Goal: Use online tool/utility: Utilize a website feature to perform a specific function

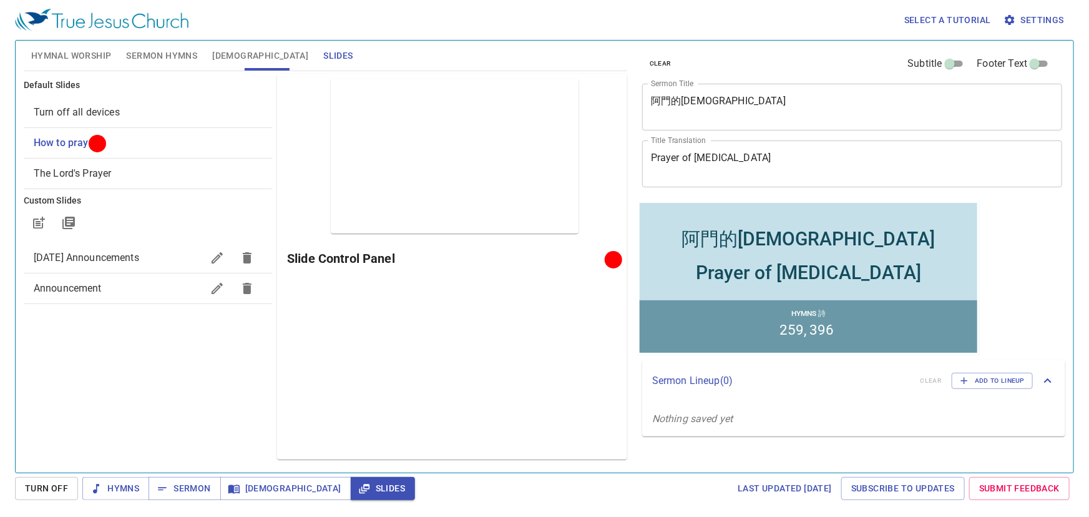
click at [410, 34] on div "Select a tutorial Settings" at bounding box center [542, 20] width 1054 height 40
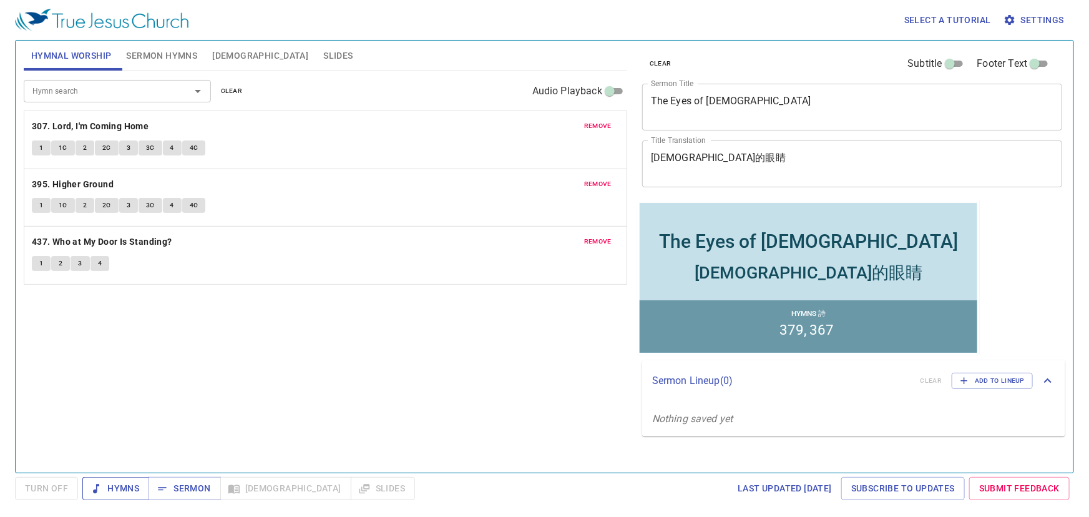
click at [137, 487] on span "Hymns" at bounding box center [115, 489] width 47 height 16
click at [438, 282] on div "remove 437. Who at My Door Is Standing? 1 2 3 4" at bounding box center [325, 255] width 602 height 57
click at [159, 52] on span "Sermon Hymns" at bounding box center [161, 56] width 71 height 16
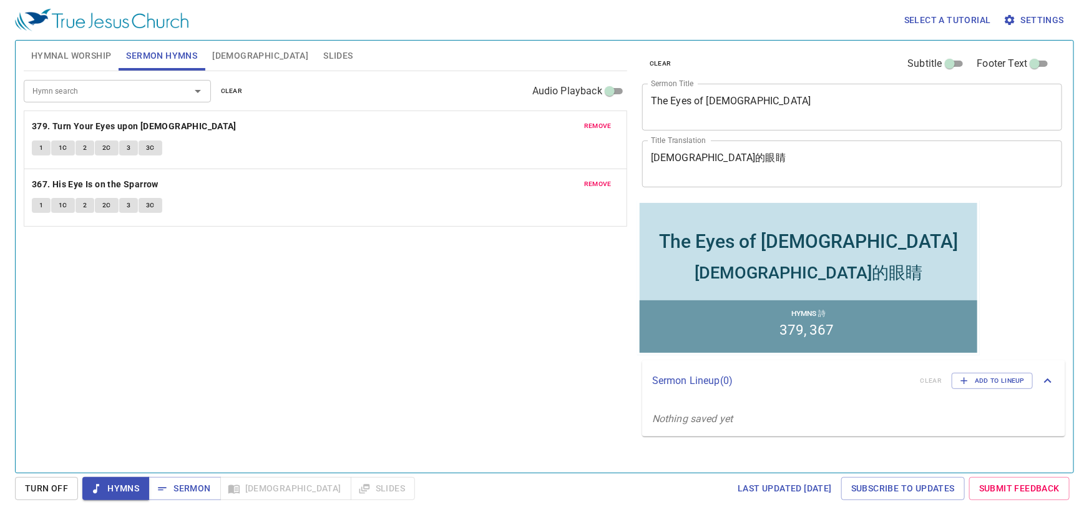
click at [292, 263] on div "Hymn search Hymn search clear Audio Playback remove 379. Turn Your Eyes upon Je…" at bounding box center [326, 266] width 604 height 391
click at [401, 288] on div "Hymn search Hymn search clear Audio Playback remove 379. Turn Your Eyes upon Je…" at bounding box center [326, 266] width 604 height 391
click at [323, 50] on span "Slides" at bounding box center [337, 56] width 29 height 16
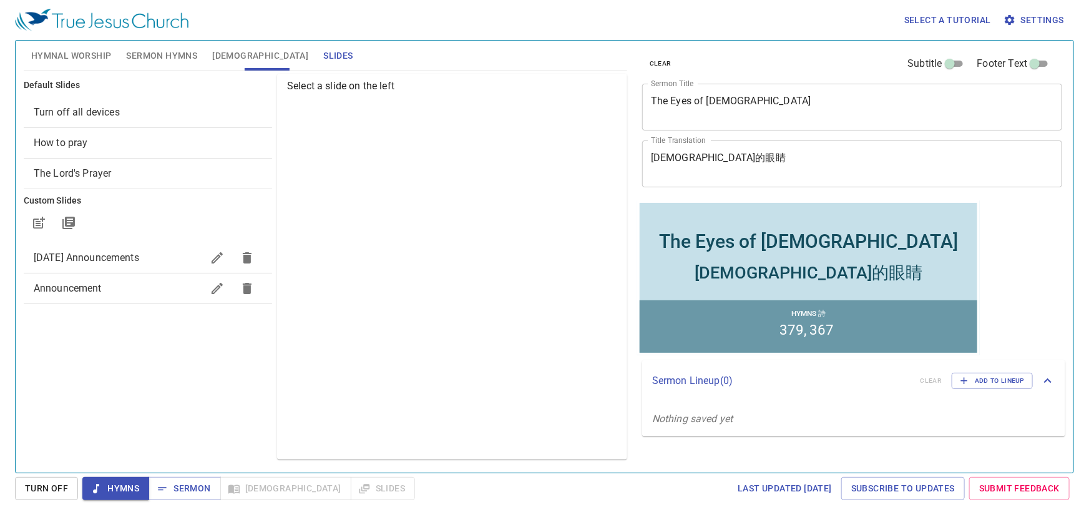
click at [82, 109] on span "Turn off all devices" at bounding box center [77, 112] width 86 height 12
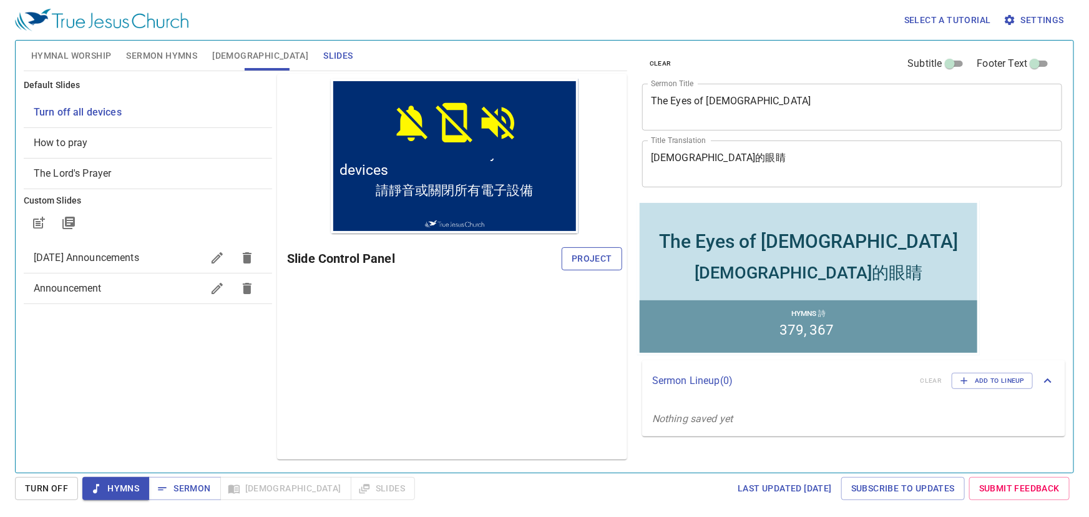
click at [604, 263] on span "Project" at bounding box center [592, 259] width 41 height 16
click at [514, 304] on div "Preview Only Slide Control Panel" at bounding box center [452, 267] width 350 height 386
click at [157, 51] on span "Sermon Hymns" at bounding box center [161, 56] width 71 height 16
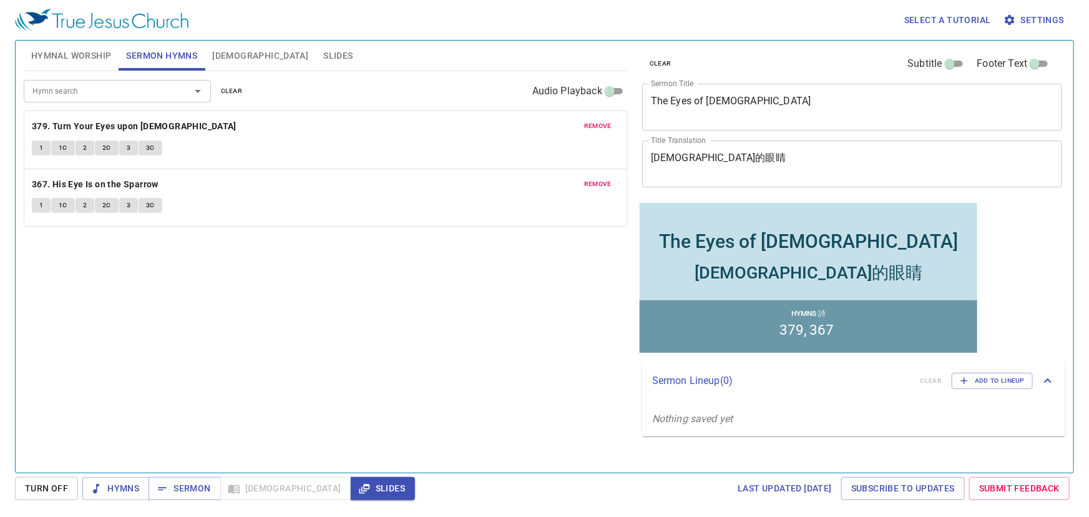
click at [727, 103] on textarea "The Eyes of [DEMOGRAPHIC_DATA]" at bounding box center [852, 107] width 403 height 24
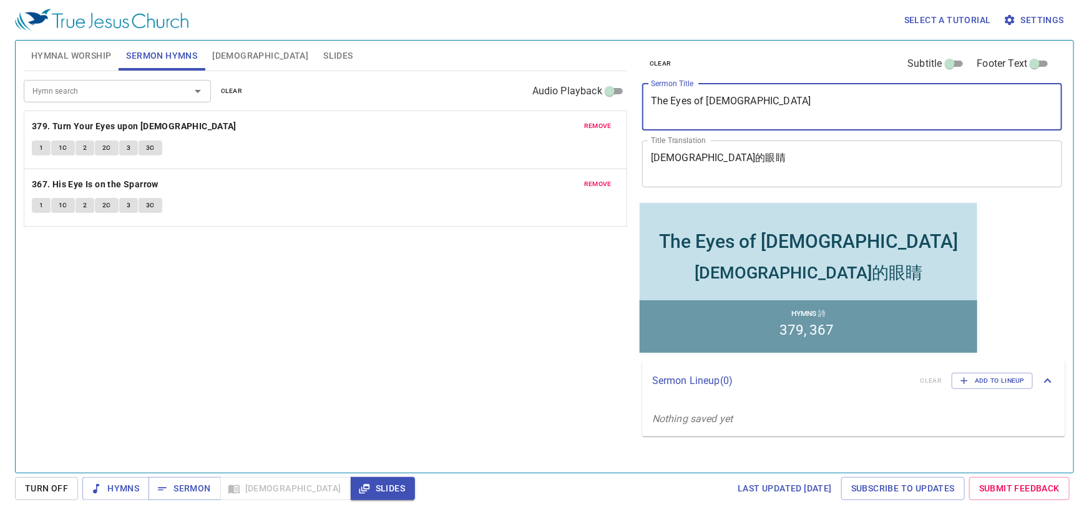
click at [727, 103] on textarea "The Eyes of Jesus" at bounding box center [852, 107] width 403 height 24
click at [727, 103] on textarea "The Eyes of [DEMOGRAPHIC_DATA]" at bounding box center [852, 107] width 403 height 24
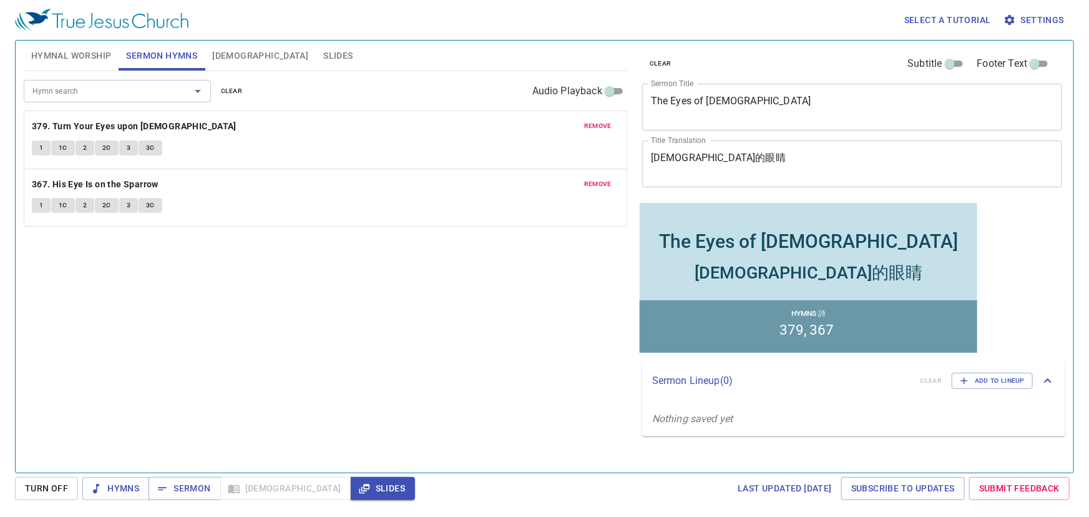
click at [676, 162] on textarea "[DEMOGRAPHIC_DATA]的眼睛" at bounding box center [852, 164] width 403 height 24
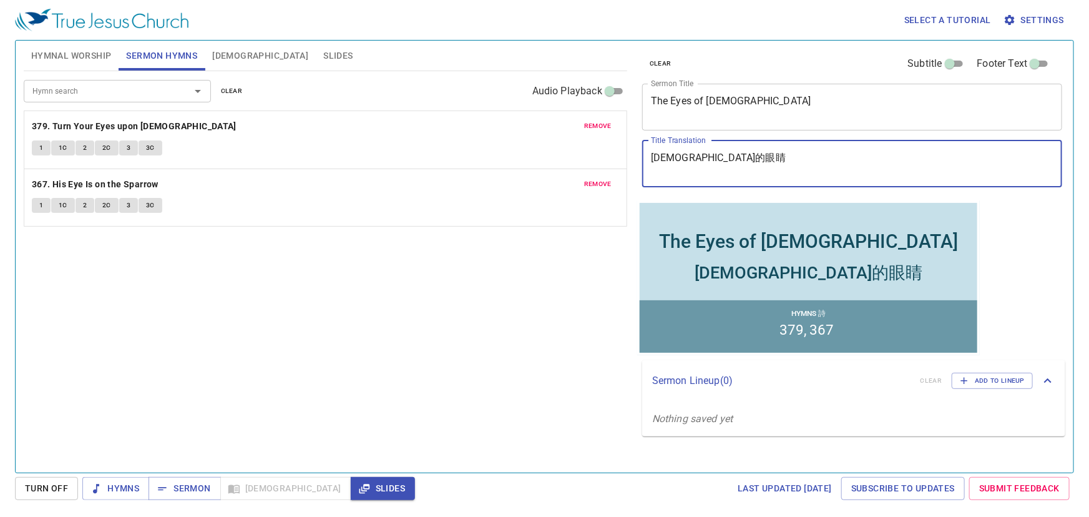
click at [676, 162] on textarea "[DEMOGRAPHIC_DATA]的眼睛" at bounding box center [852, 164] width 403 height 24
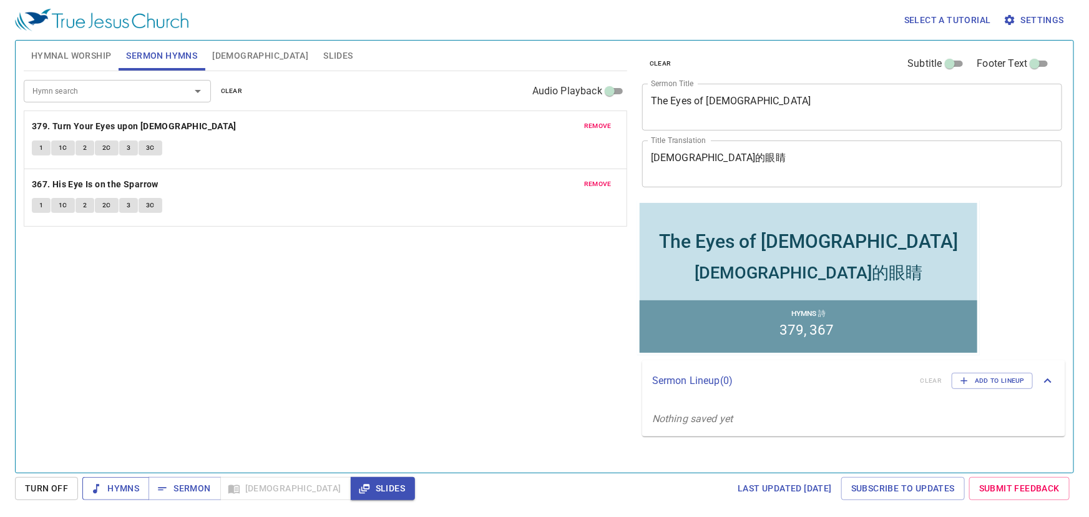
click at [117, 491] on span "Hymns" at bounding box center [115, 489] width 47 height 16
click at [39, 52] on span "Hymnal Worship" at bounding box center [71, 56] width 81 height 16
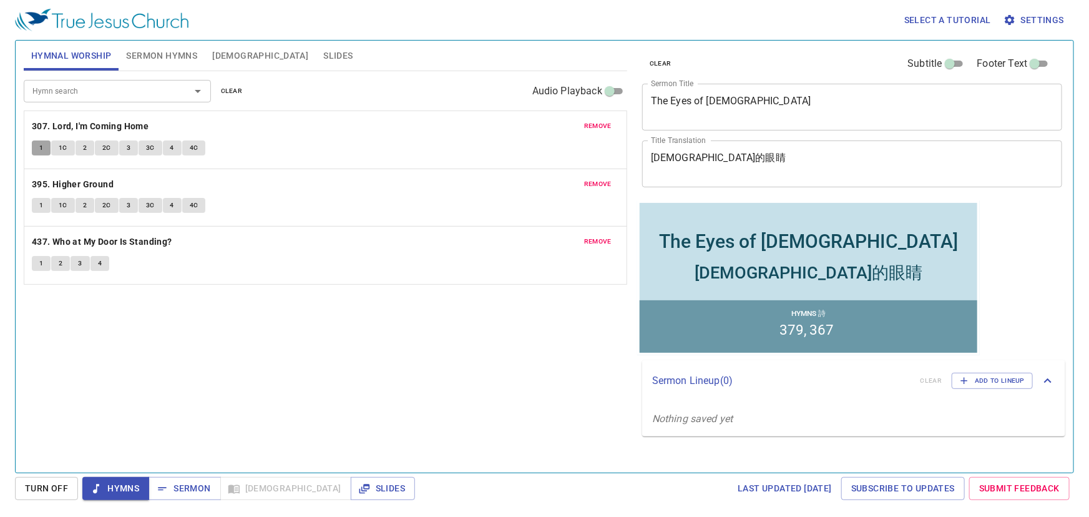
click at [39, 142] on span "1" at bounding box center [41, 147] width 4 height 11
click at [67, 153] on button "1C" at bounding box center [63, 147] width 24 height 15
click at [82, 154] on button "2" at bounding box center [85, 147] width 19 height 15
click at [106, 147] on span "2C" at bounding box center [106, 147] width 9 height 11
click at [128, 147] on span "3" at bounding box center [129, 147] width 4 height 11
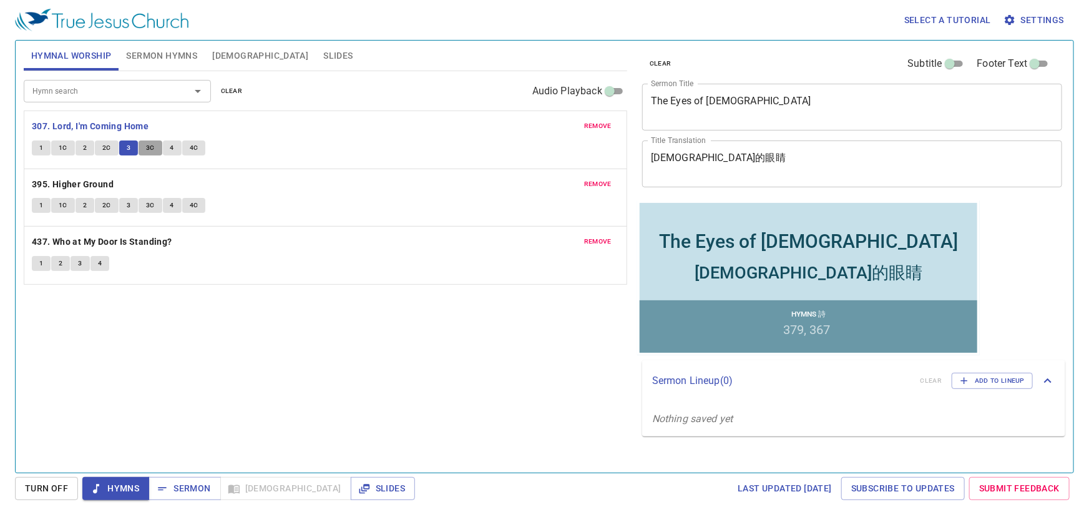
click at [149, 145] on span "3C" at bounding box center [150, 147] width 9 height 11
click at [170, 144] on span "4" at bounding box center [172, 147] width 4 height 11
click at [67, 181] on b "395. Higher Ground" at bounding box center [73, 185] width 82 height 16
click at [44, 207] on button "1" at bounding box center [41, 205] width 19 height 15
click at [62, 206] on span "1C" at bounding box center [63, 205] width 9 height 11
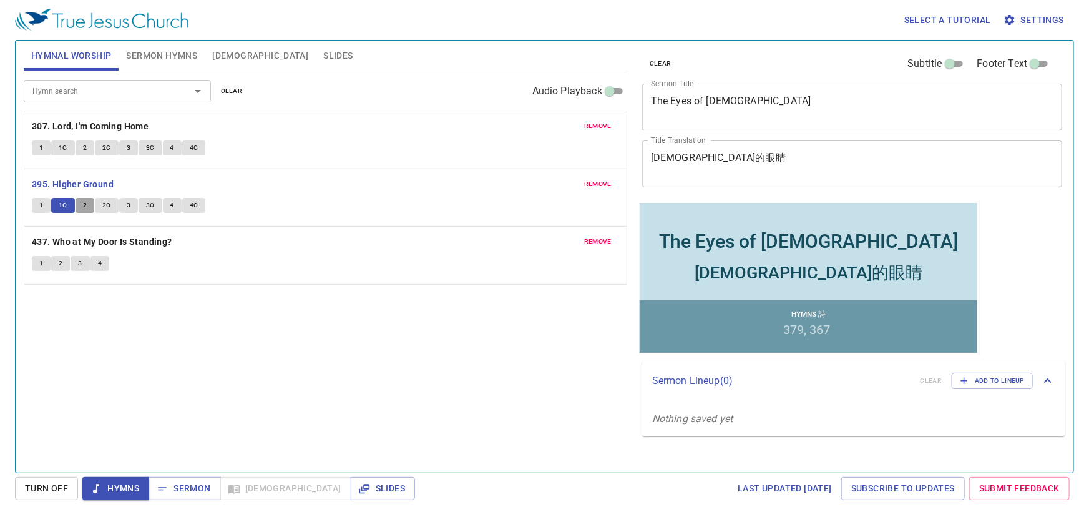
click at [84, 208] on span "2" at bounding box center [85, 205] width 4 height 11
click at [111, 205] on button "2C" at bounding box center [107, 205] width 24 height 15
click at [127, 205] on span "3" at bounding box center [129, 205] width 4 height 11
click at [149, 209] on span "3C" at bounding box center [150, 205] width 9 height 11
click at [169, 206] on button "4" at bounding box center [172, 205] width 19 height 15
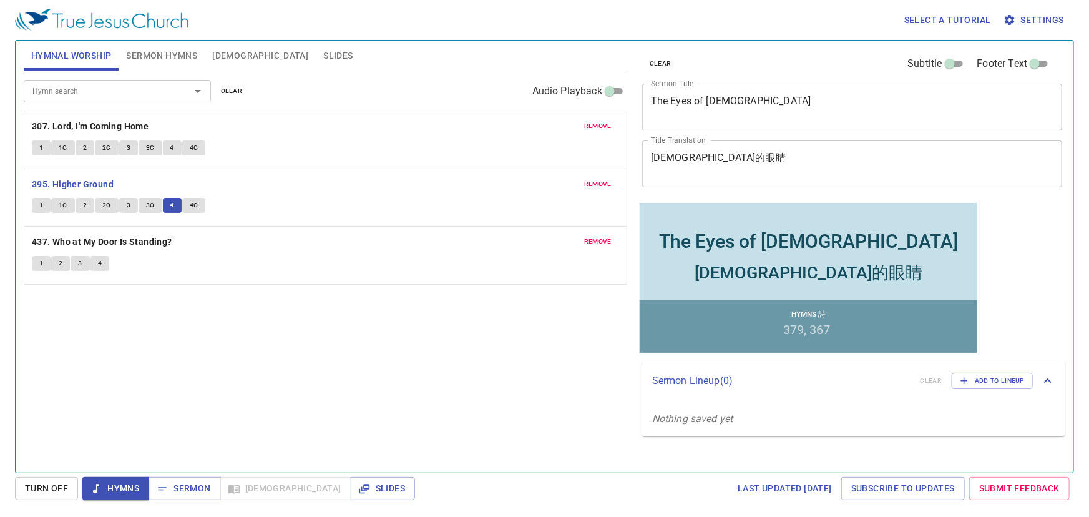
click at [195, 206] on span "4C" at bounding box center [194, 205] width 9 height 11
click at [102, 238] on b "437. Who at My Door Is Standing?" at bounding box center [102, 242] width 140 height 16
click at [39, 266] on span "1" at bounding box center [41, 263] width 4 height 11
click at [61, 265] on span "2" at bounding box center [61, 263] width 4 height 11
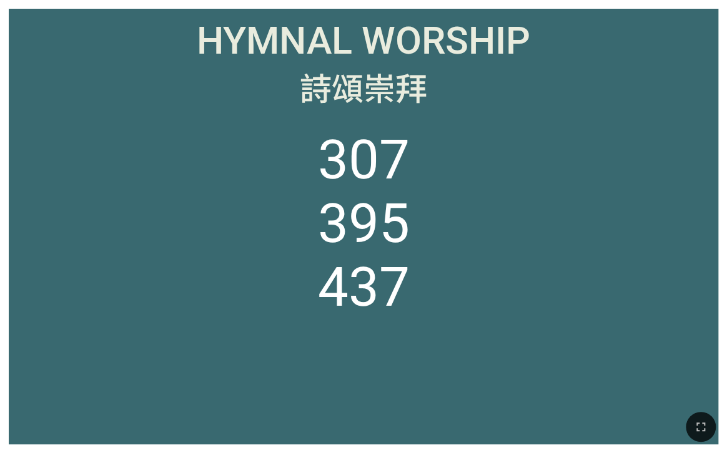
drag, startPoint x: 704, startPoint y: 418, endPoint x: 824, endPoint y: 549, distance: 177.6
click at [704, 418] on button "button" at bounding box center [701, 427] width 30 height 30
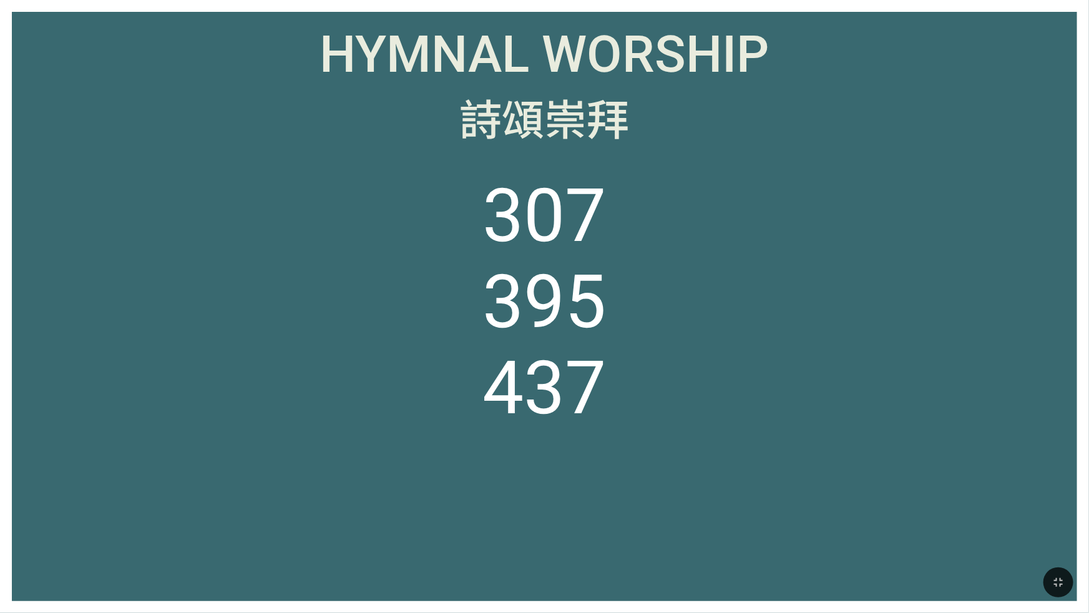
drag, startPoint x: 226, startPoint y: 108, endPoint x: 179, endPoint y: 97, distance: 48.2
click at [179, 97] on div "詩頌崇拜" at bounding box center [544, 117] width 1041 height 62
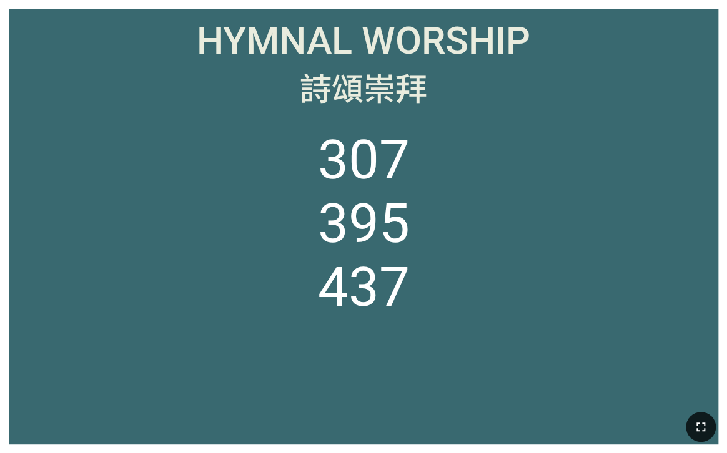
click at [700, 427] on icon "button" at bounding box center [700, 427] width 15 height 15
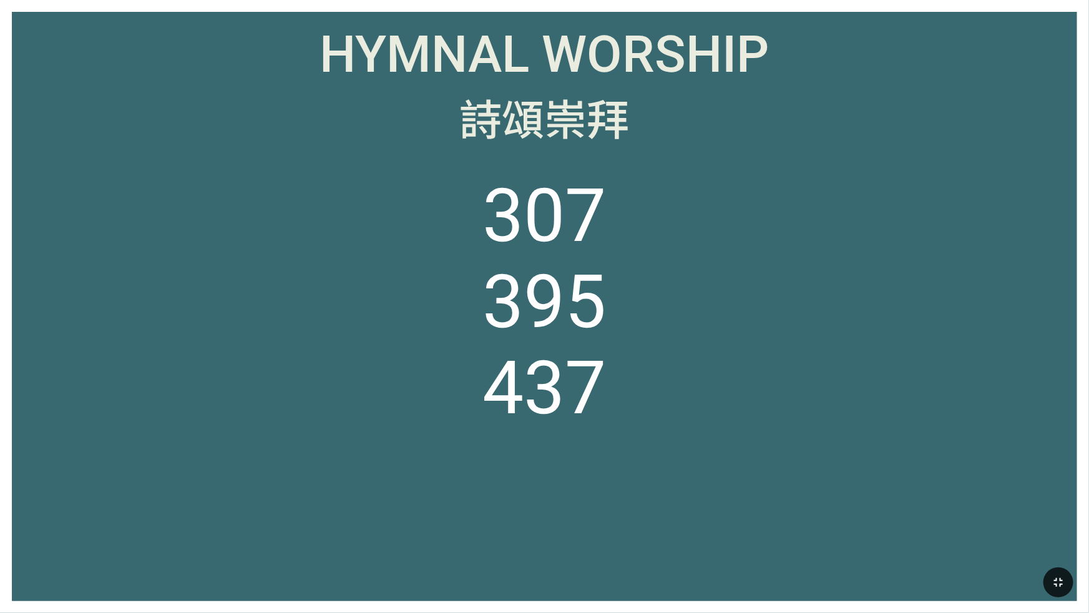
click at [284, 294] on ol "307 395 437" at bounding box center [544, 375] width 1041 height 404
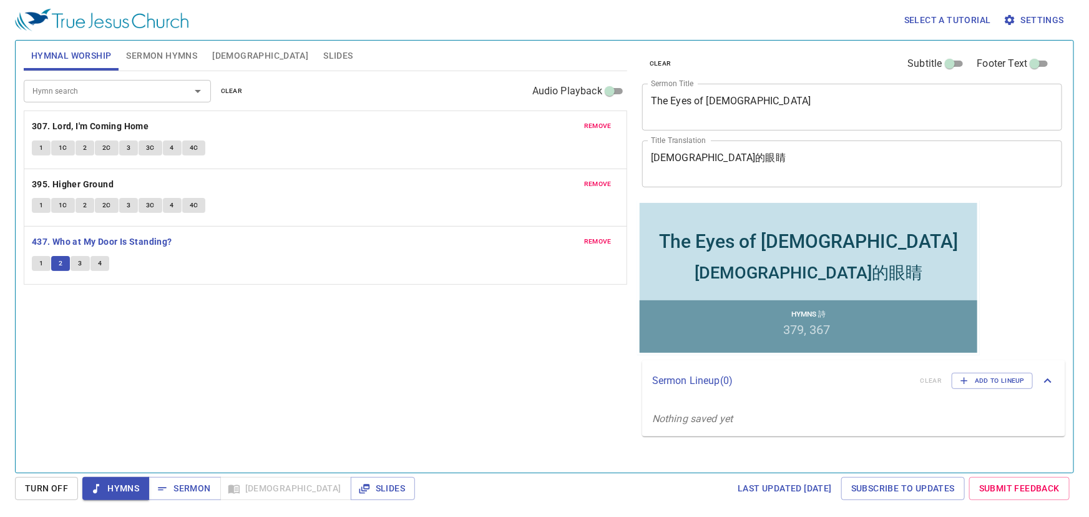
click at [77, 266] on button "3" at bounding box center [80, 263] width 19 height 15
click at [98, 265] on span "4" at bounding box center [100, 263] width 4 height 11
click at [190, 480] on button "Sermon" at bounding box center [185, 488] width 72 height 23
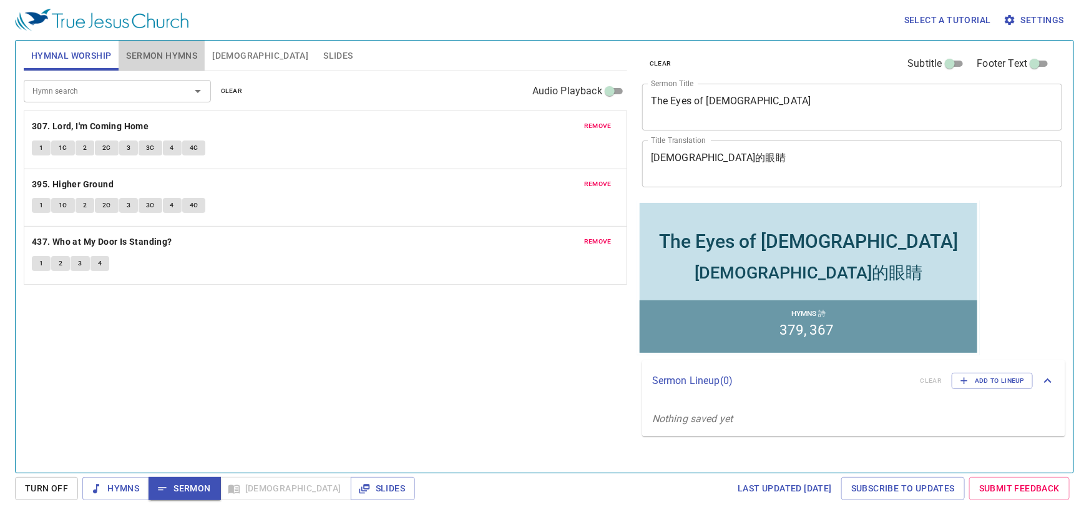
click at [168, 57] on span "Sermon Hymns" at bounding box center [161, 56] width 71 height 16
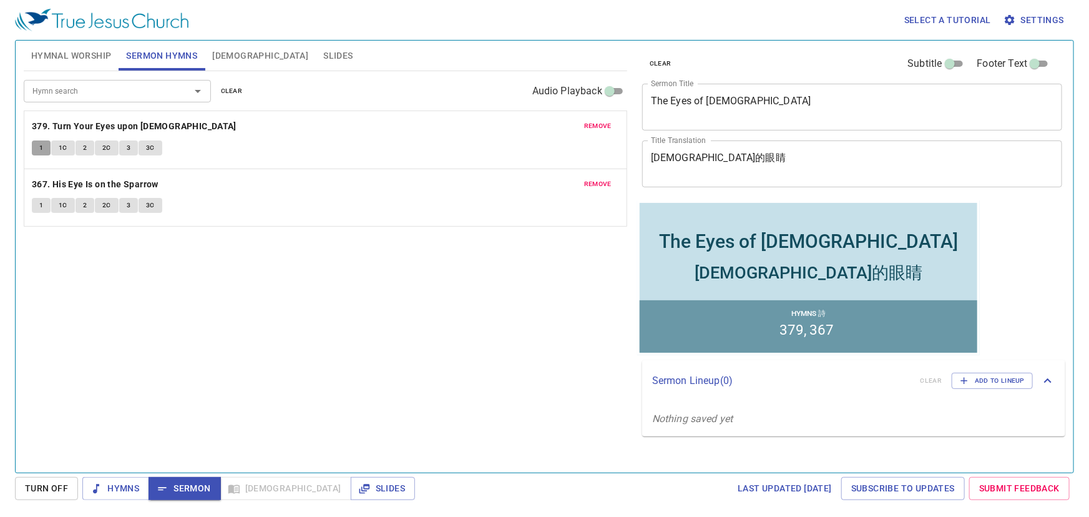
click at [45, 149] on button "1" at bounding box center [41, 147] width 19 height 15
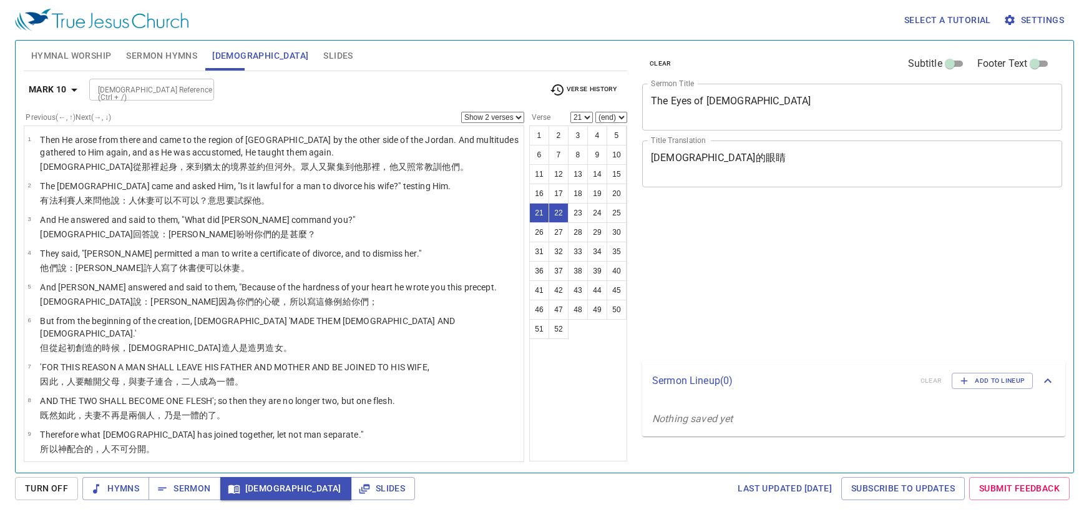
select select "2"
select select "21"
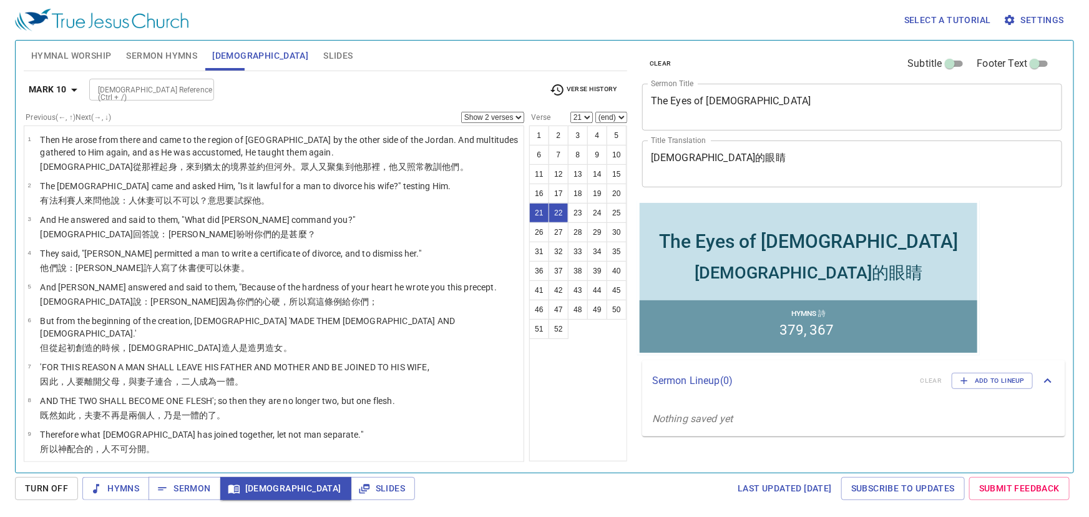
scroll to position [584, 0]
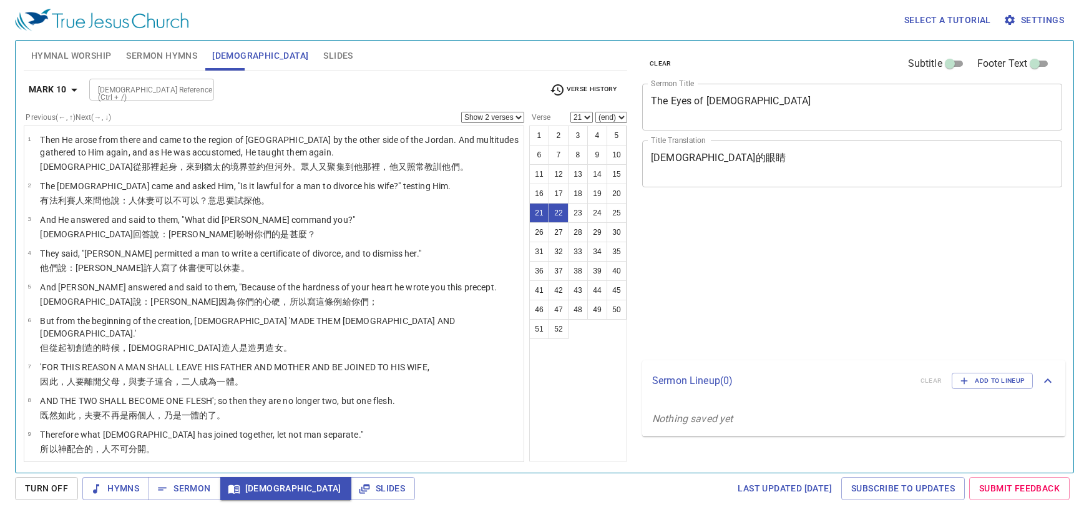
select select "2"
select select "21"
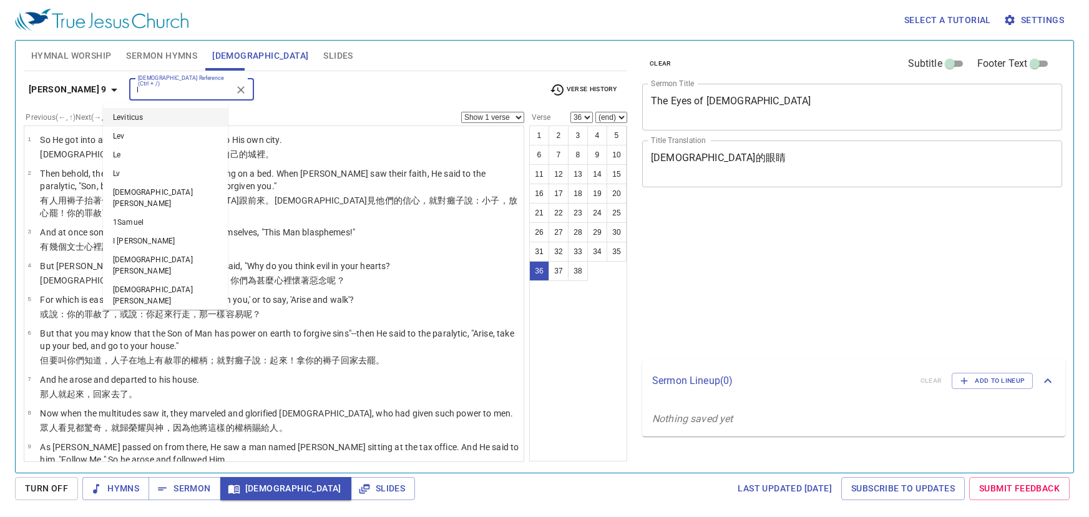
select select "36"
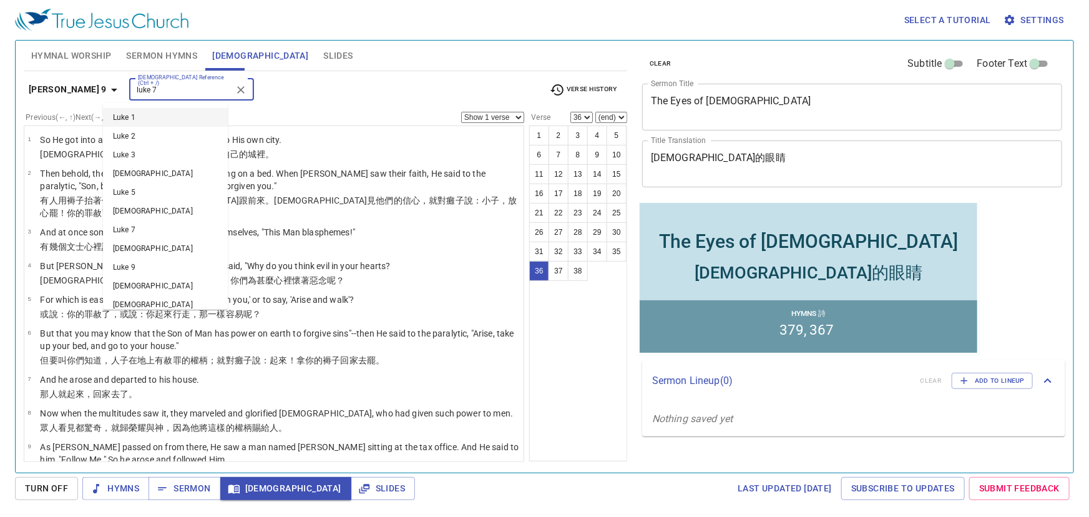
type input "luke 7"
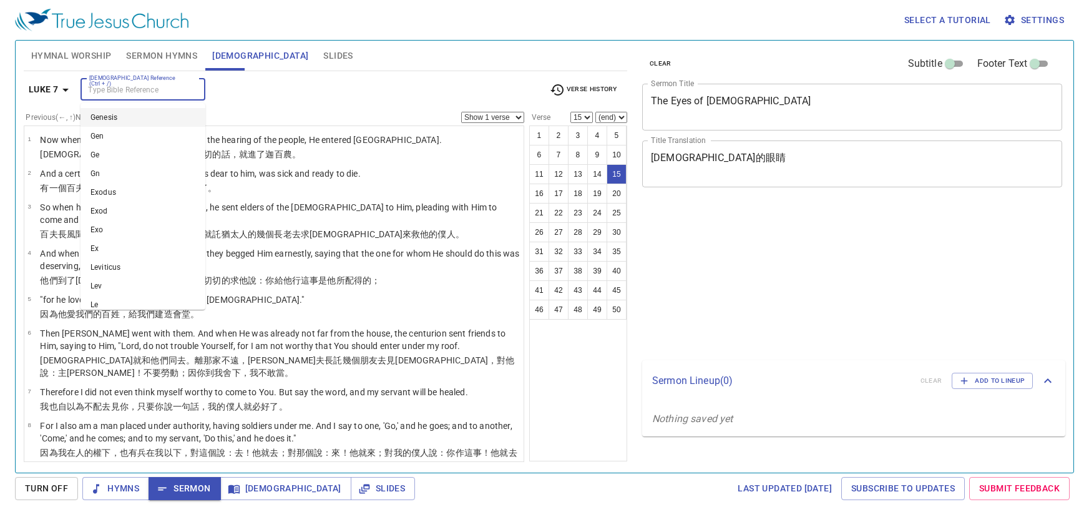
select select "15"
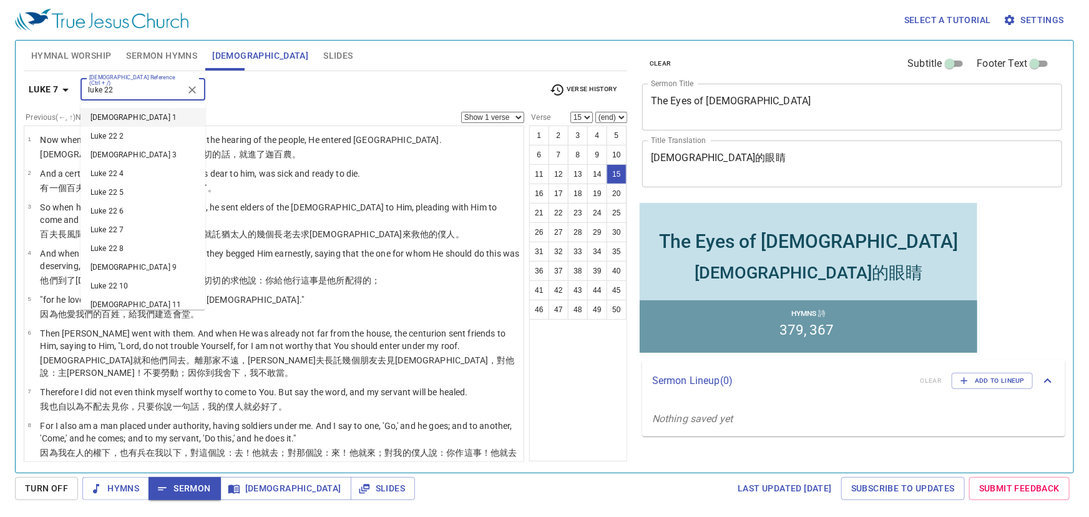
scroll to position [460, 0]
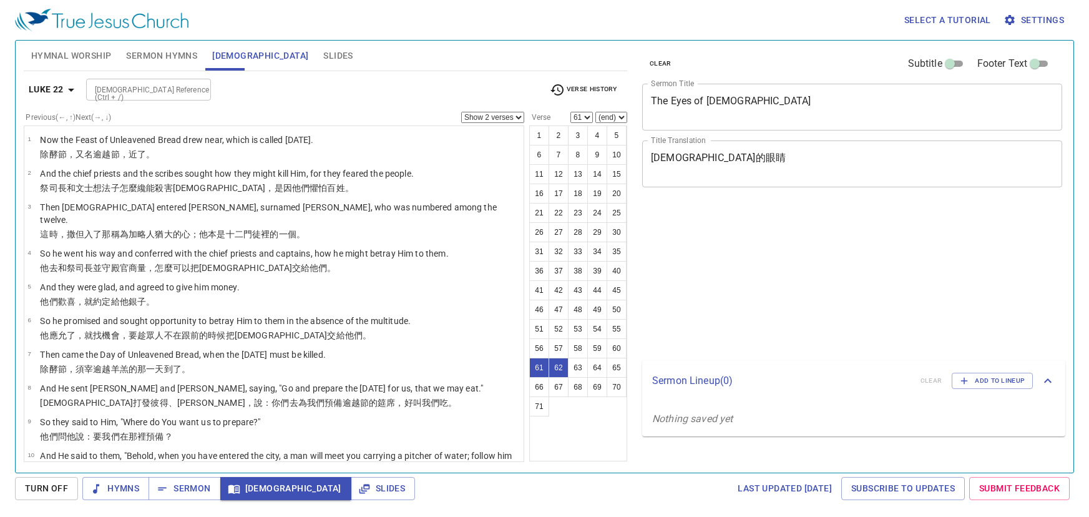
select select "2"
select select "61"
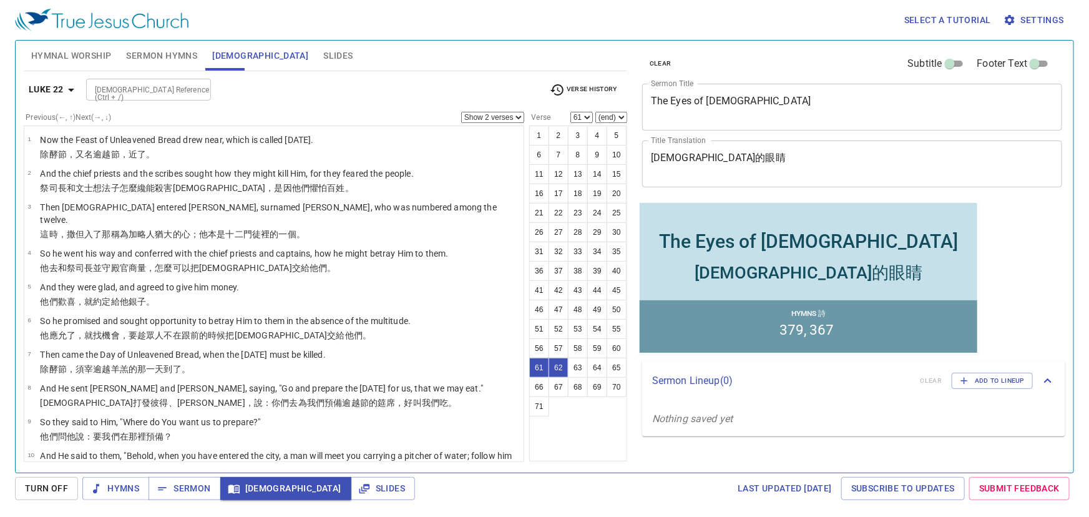
scroll to position [2058, 0]
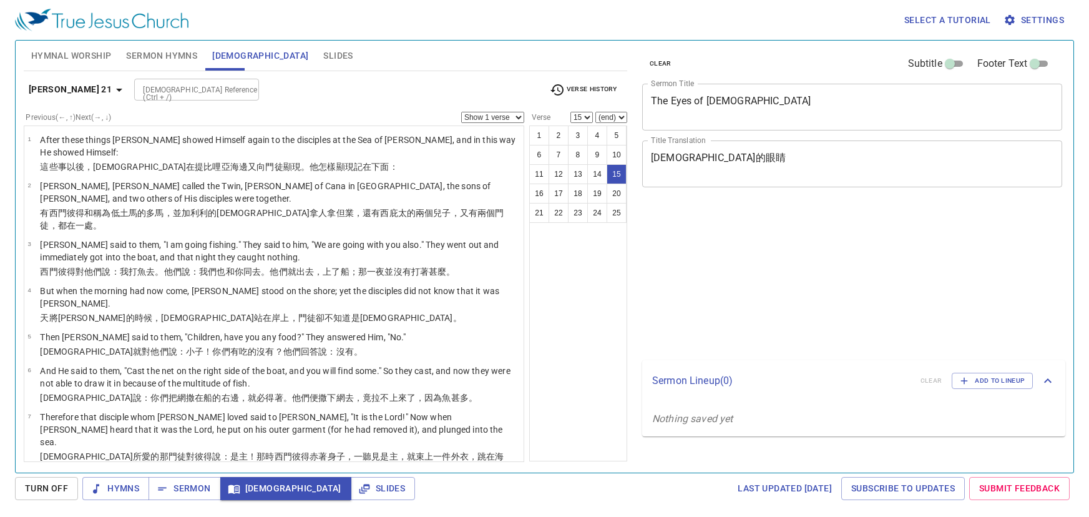
select select "15"
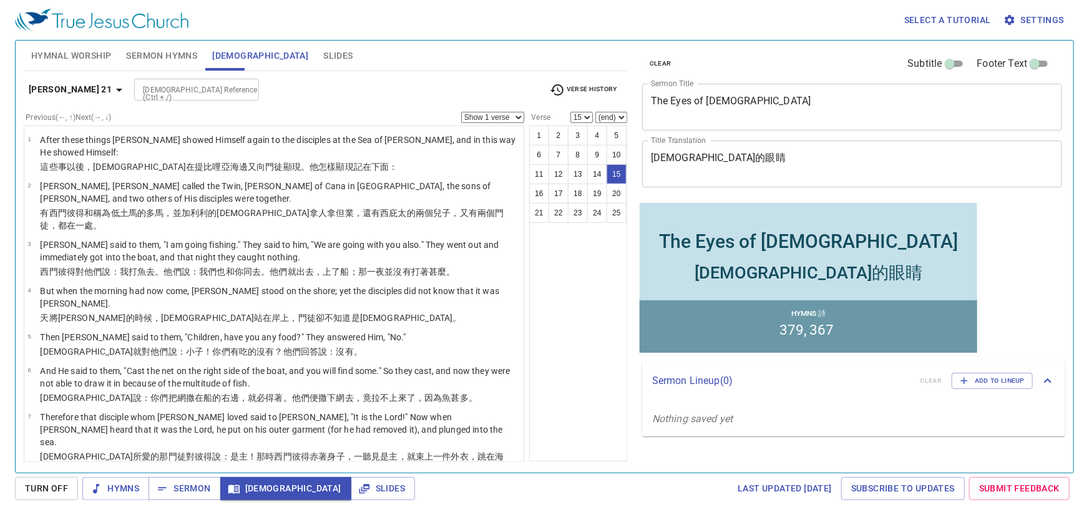
scroll to position [552, 0]
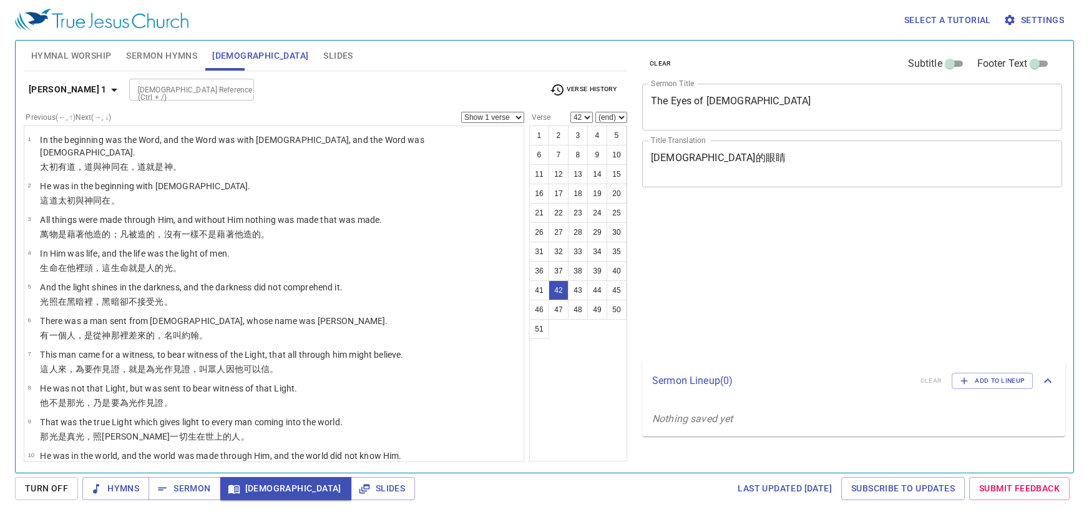
select select "42"
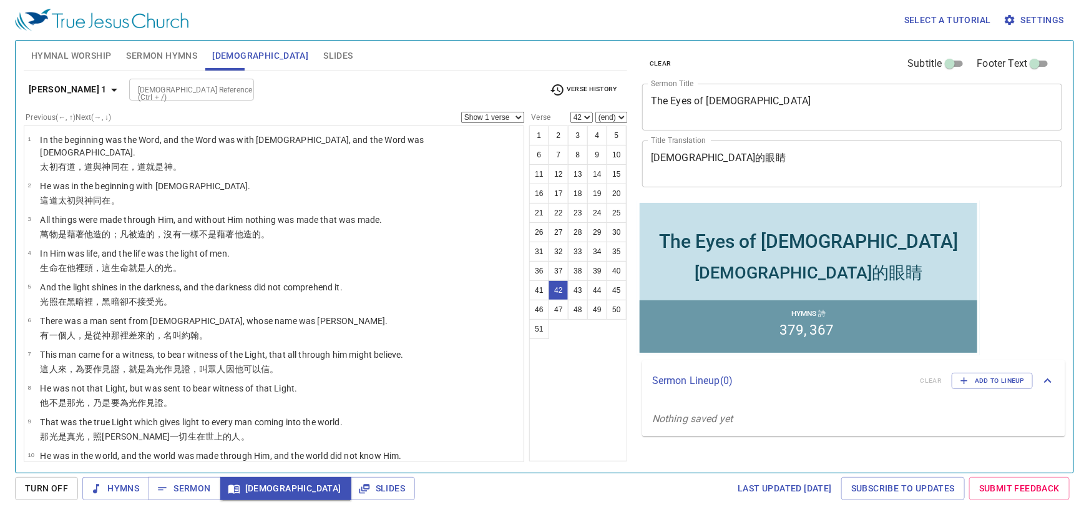
scroll to position [1349, 0]
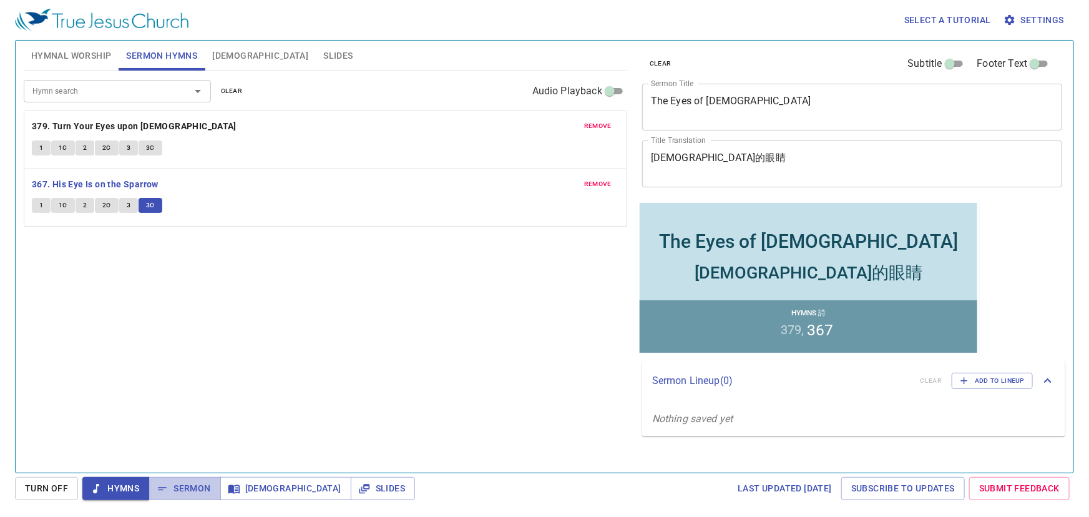
click at [194, 482] on span "Sermon" at bounding box center [185, 489] width 52 height 16
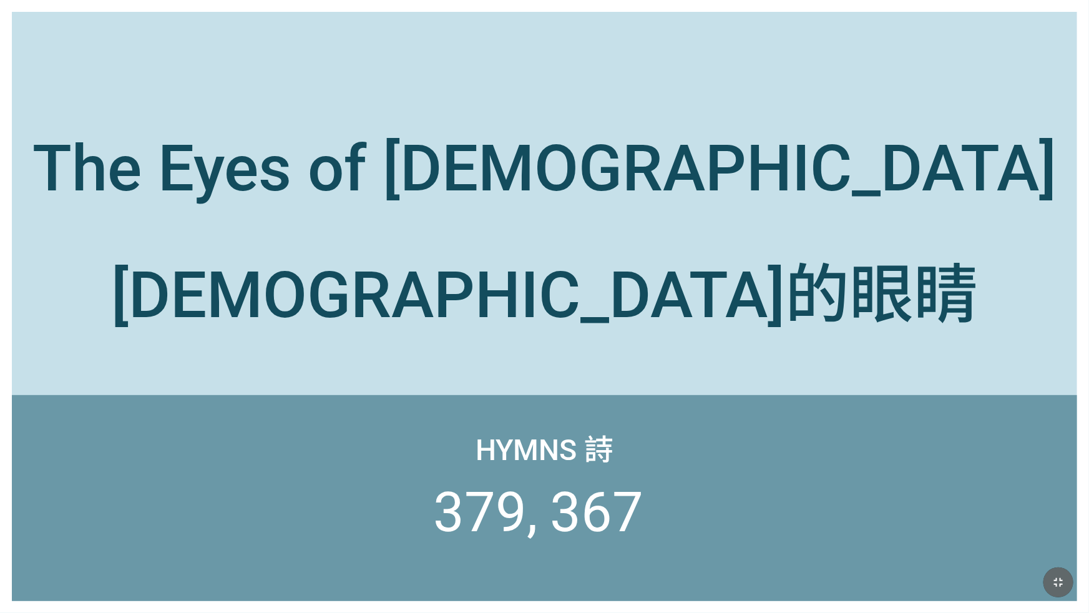
click at [1052, 590] on button "button" at bounding box center [1059, 583] width 30 height 30
